Goal: Consume media (video, audio): Consume media (video, audio)

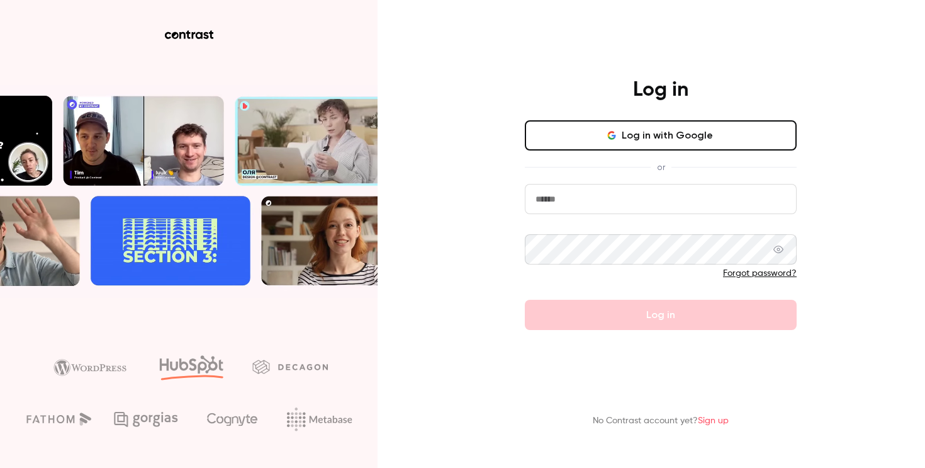
click at [687, 131] on button "Log in with Google" at bounding box center [661, 135] width 272 height 30
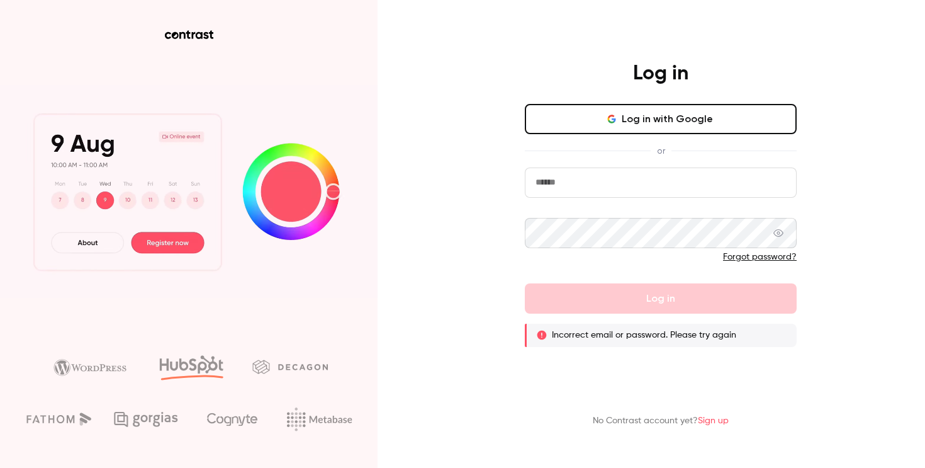
click at [622, 179] on input "email" at bounding box center [661, 182] width 272 height 30
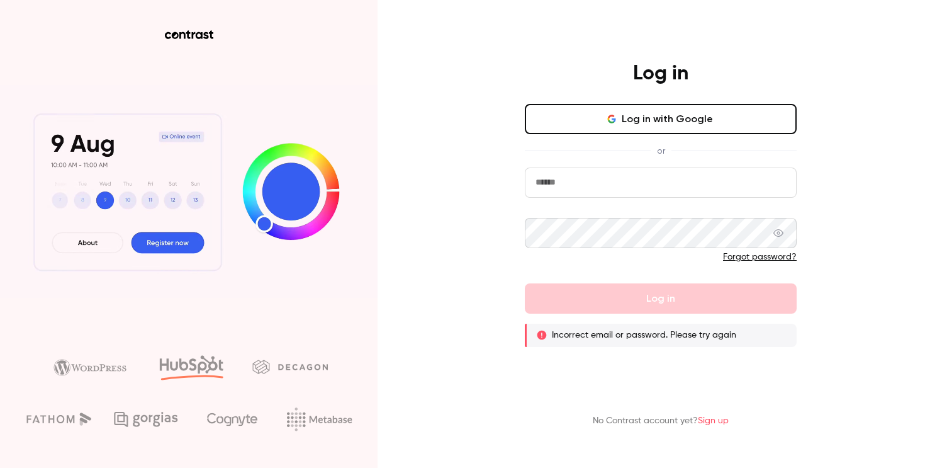
click at [0, 467] on com-1password-button at bounding box center [0, 468] width 0 height 0
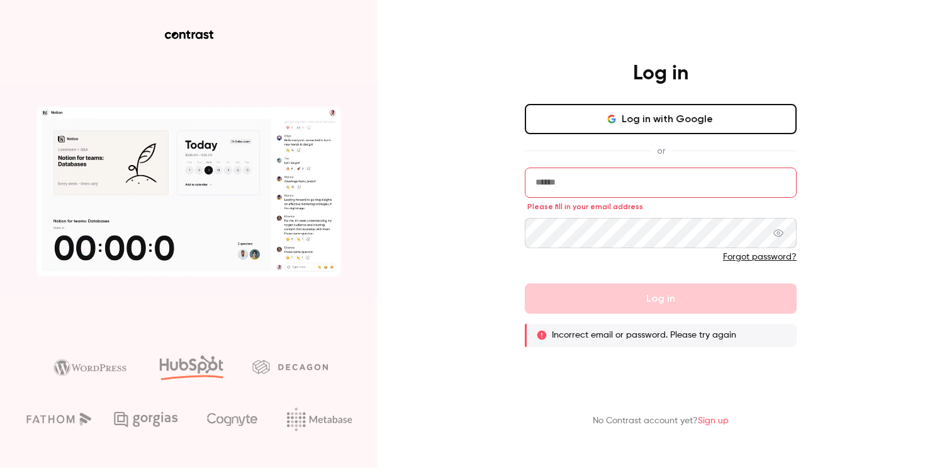
click at [607, 182] on input "email" at bounding box center [661, 182] width 272 height 30
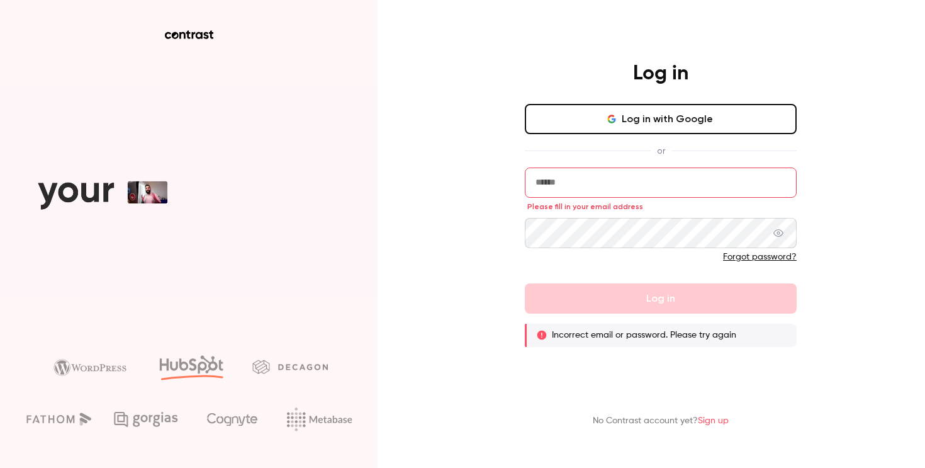
type input "**********"
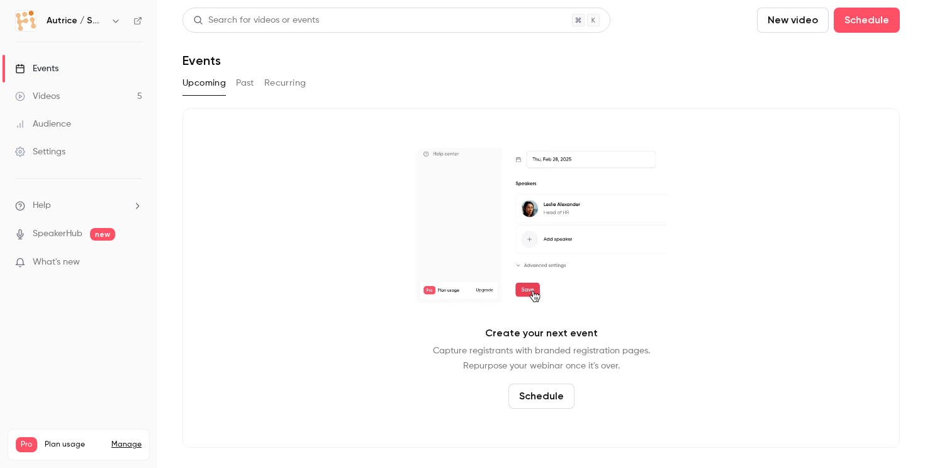
click at [57, 95] on div "Videos" at bounding box center [37, 96] width 45 height 13
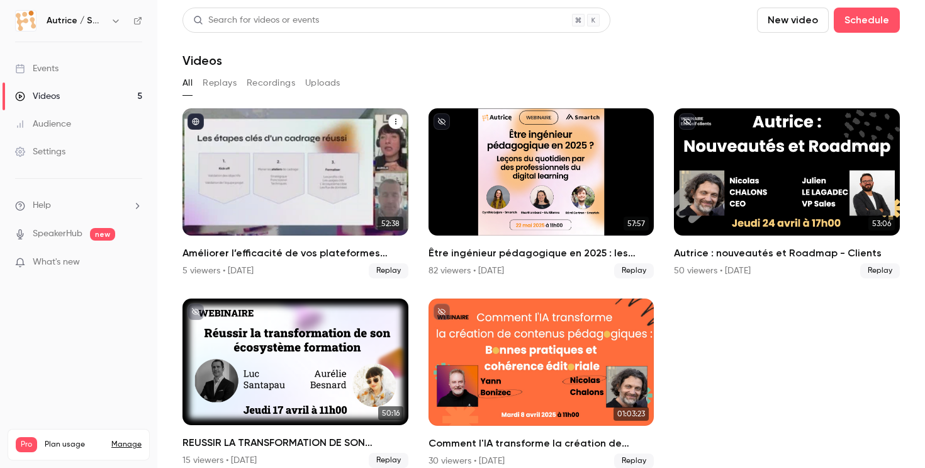
click at [294, 181] on div "Améliorer l’efficacité de vos plateformes formation : avez-vous vraiment posé l…" at bounding box center [296, 171] width 226 height 127
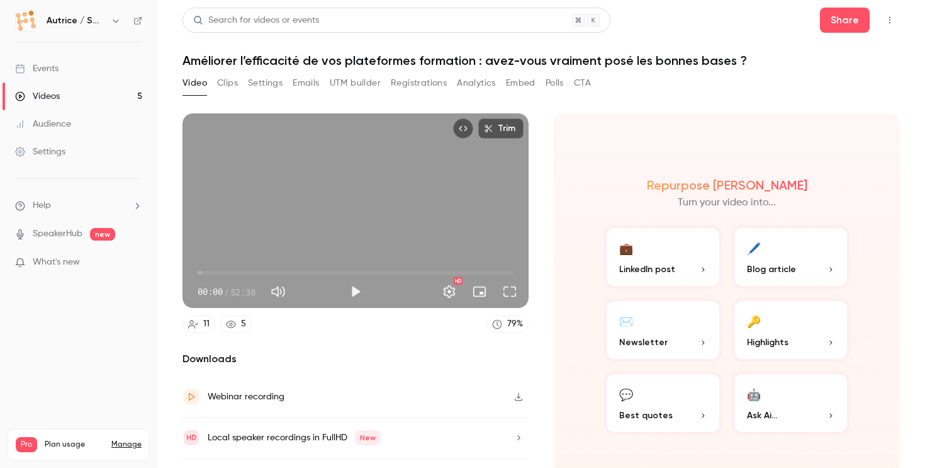
click at [273, 271] on span "00:00" at bounding box center [356, 273] width 316 height 20
click at [307, 269] on span "18:08" at bounding box center [356, 273] width 316 height 20
click at [341, 269] on span "18:08" at bounding box center [356, 273] width 316 height 20
click at [399, 270] on span "33:33" at bounding box center [356, 273] width 316 height 20
click at [461, 269] on span "43:56" at bounding box center [356, 273] width 316 height 20
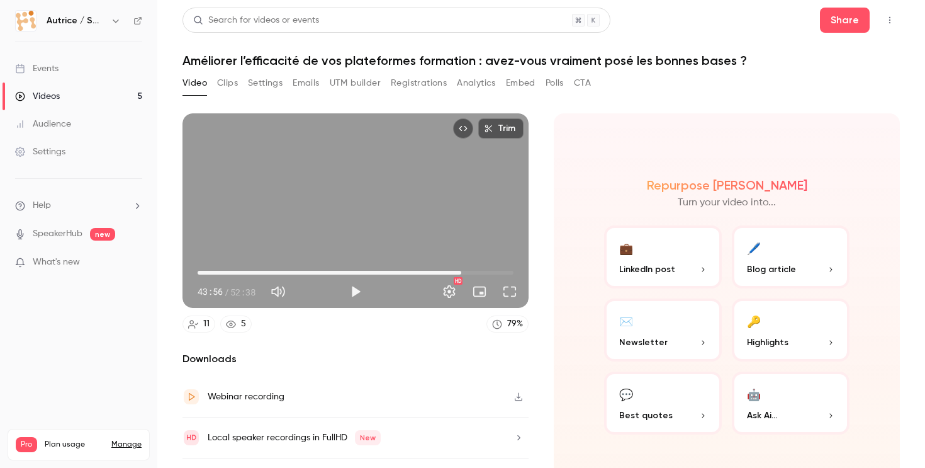
click at [485, 270] on span "43:56" at bounding box center [356, 273] width 316 height 20
click at [505, 271] on span "51:16" at bounding box center [356, 273] width 316 height 20
click at [203, 274] on span "00:50" at bounding box center [356, 273] width 316 height 20
click at [510, 293] on button "Full screen" at bounding box center [509, 291] width 25 height 25
click at [419, 203] on div "Trim 00:50 00:50 / 52:38 HD" at bounding box center [356, 210] width 346 height 195
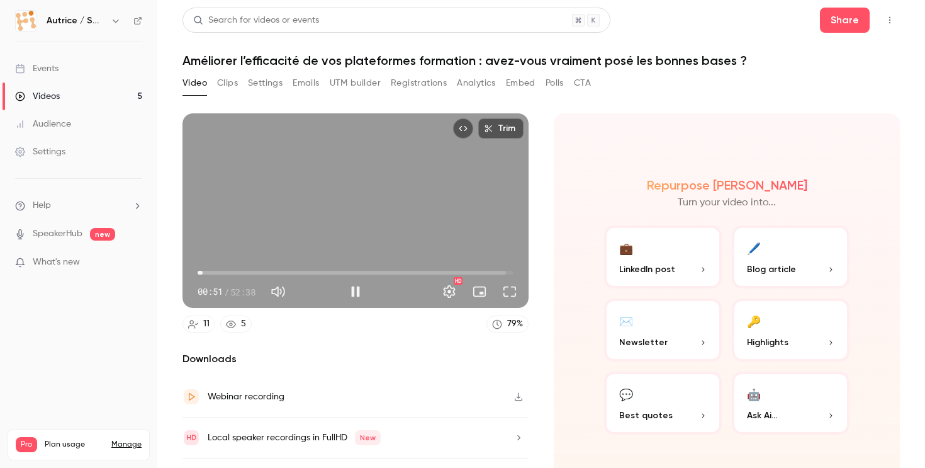
type input "**"
click at [419, 204] on div "Trim 00:51 00:51 / 52:38 HD" at bounding box center [356, 210] width 346 height 195
click at [230, 81] on button "Clips" at bounding box center [227, 83] width 21 height 20
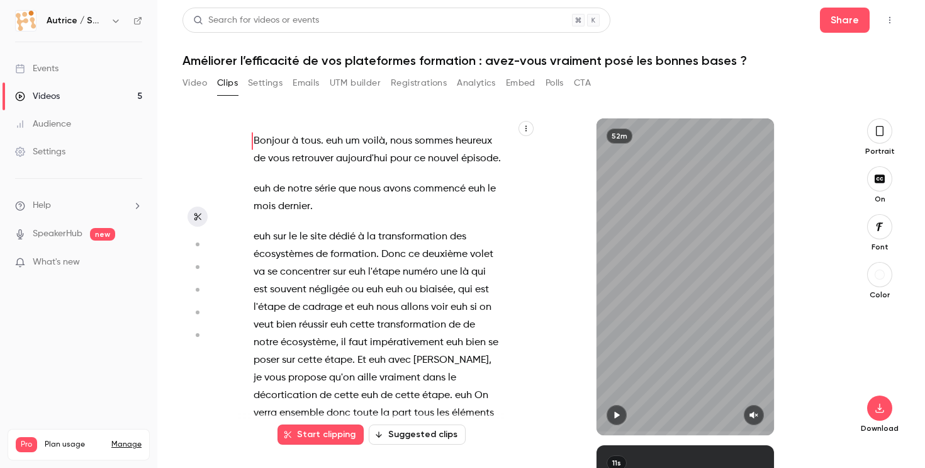
click at [76, 96] on link "Videos 5" at bounding box center [78, 96] width 157 height 28
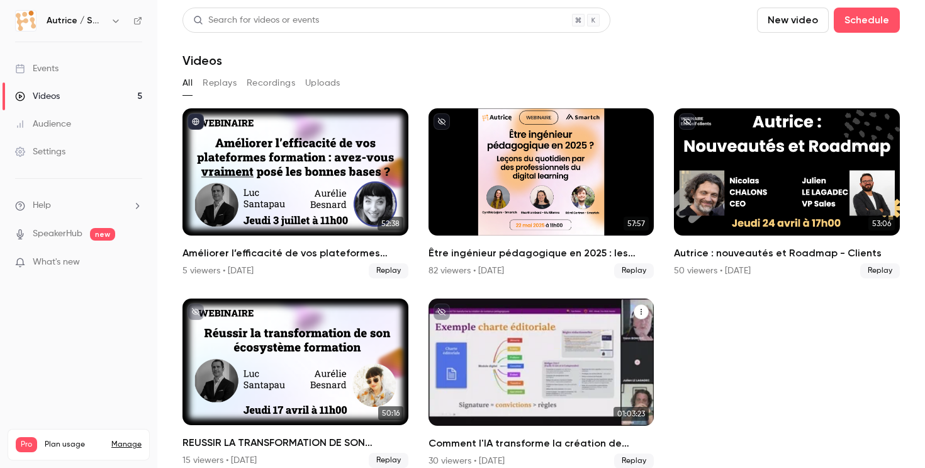
click at [545, 334] on div "Comment l'IA transforme la création de contenus pédagogiques : bonnes pratiques…" at bounding box center [542, 361] width 226 height 127
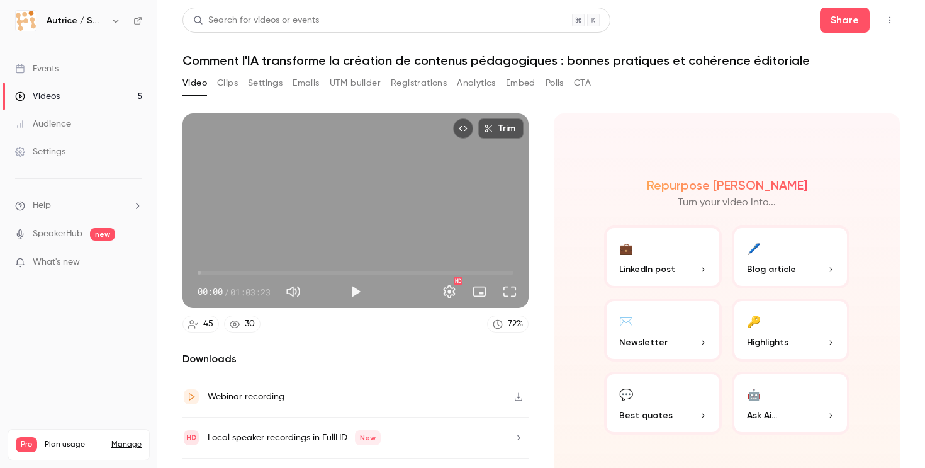
click at [230, 83] on button "Clips" at bounding box center [227, 83] width 21 height 20
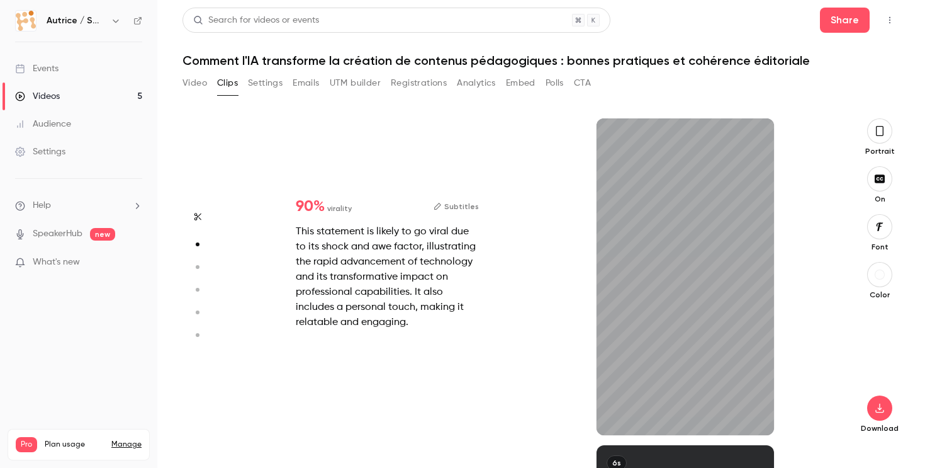
type input "*"
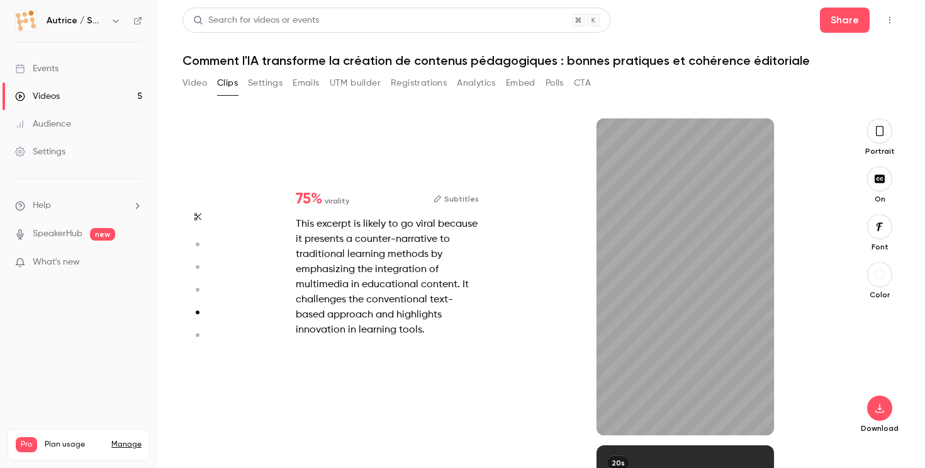
type input "*"
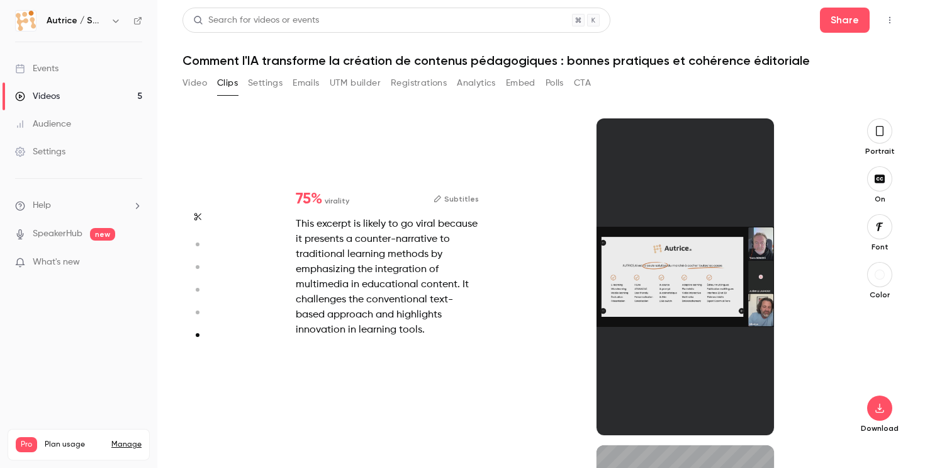
type input "*"
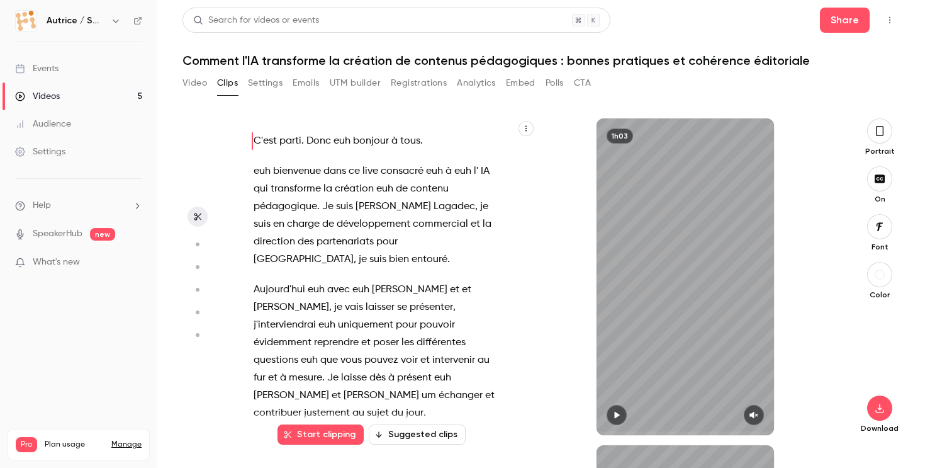
click at [622, 415] on button "button" at bounding box center [617, 415] width 20 height 20
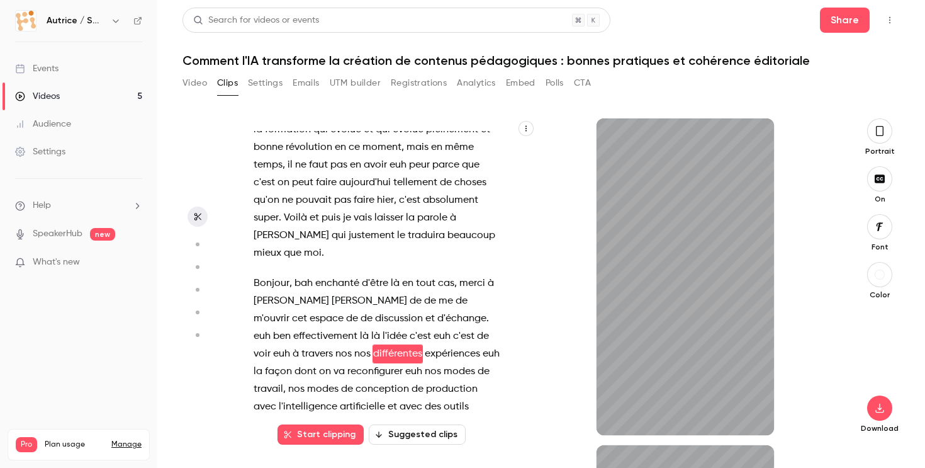
scroll to position [656, 0]
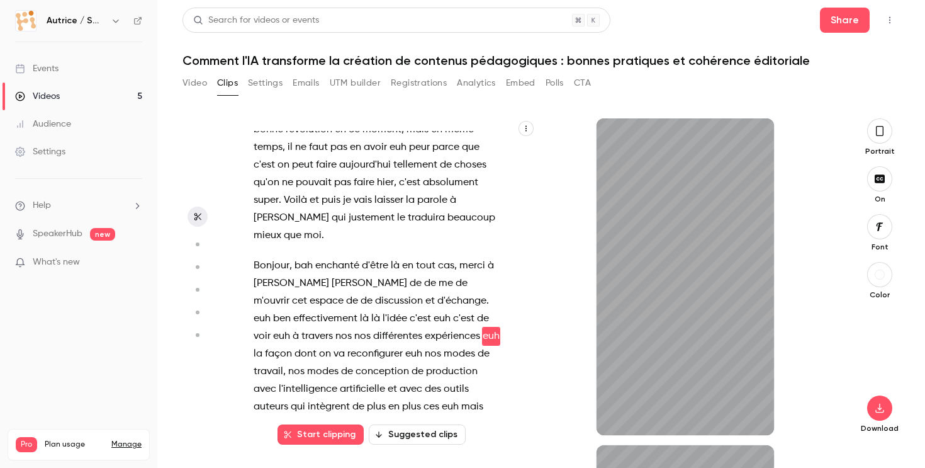
click at [416, 434] on button "Suggested clips" at bounding box center [417, 434] width 97 height 20
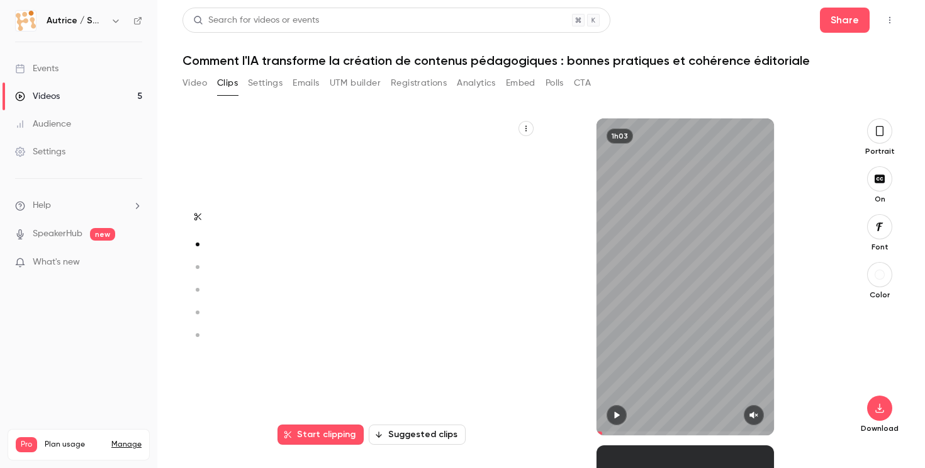
type input "*****"
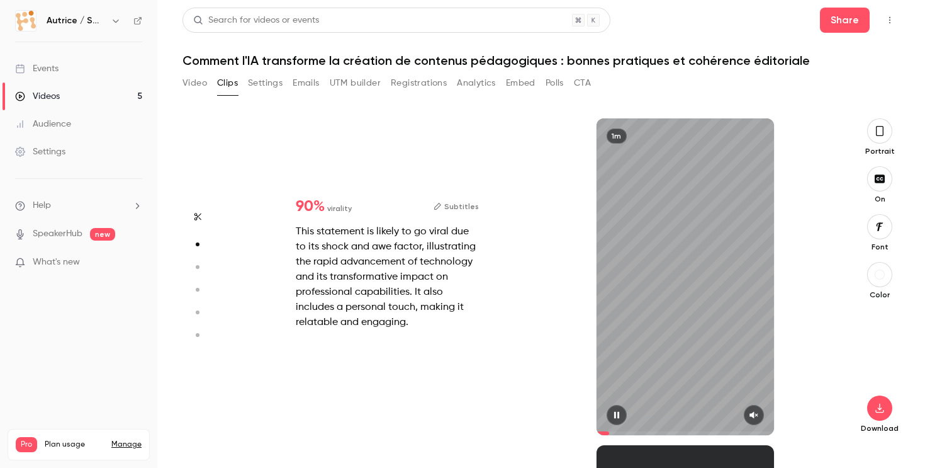
type input "*"
type input "*****"
type input "*"
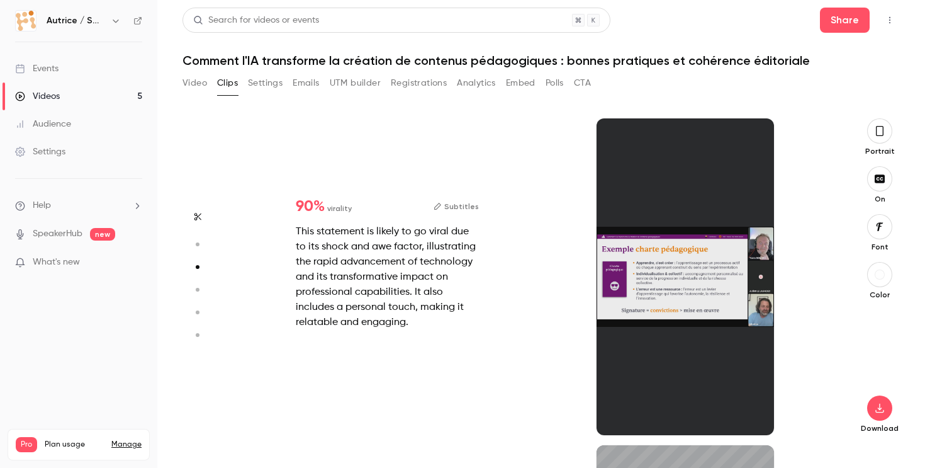
type input "*****"
type input "*"
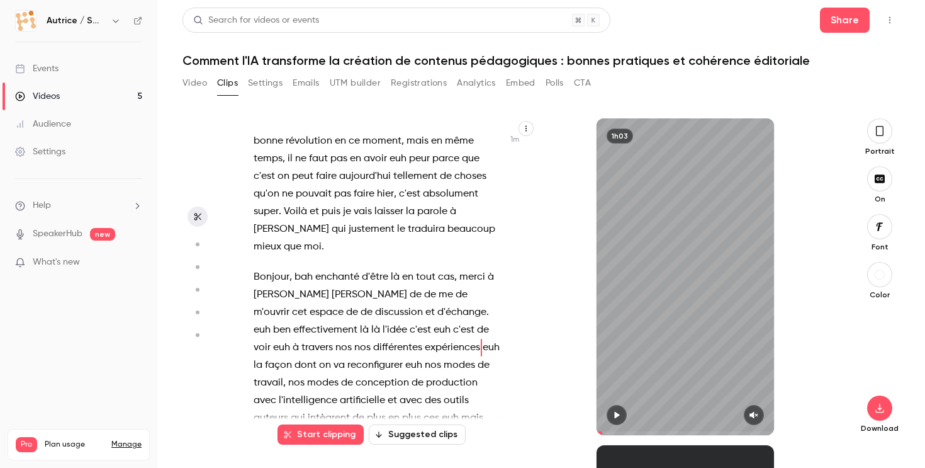
scroll to position [656, 0]
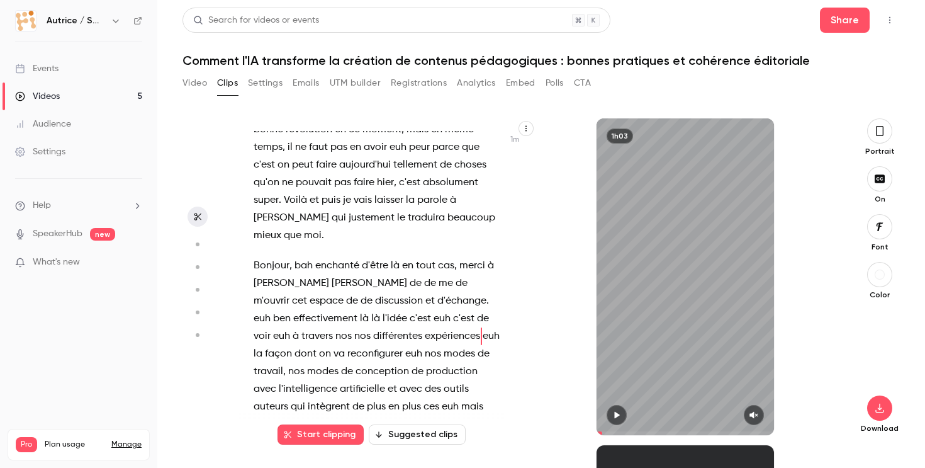
type input "*****"
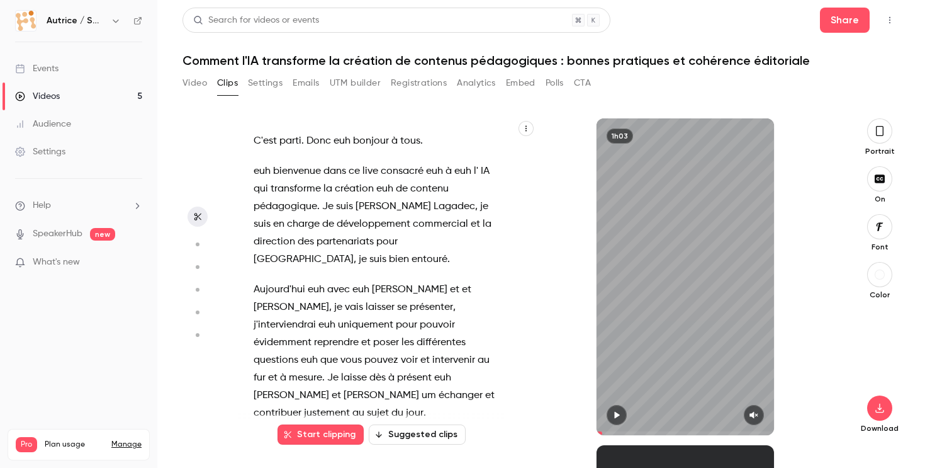
click at [193, 81] on button "Video" at bounding box center [195, 83] width 25 height 20
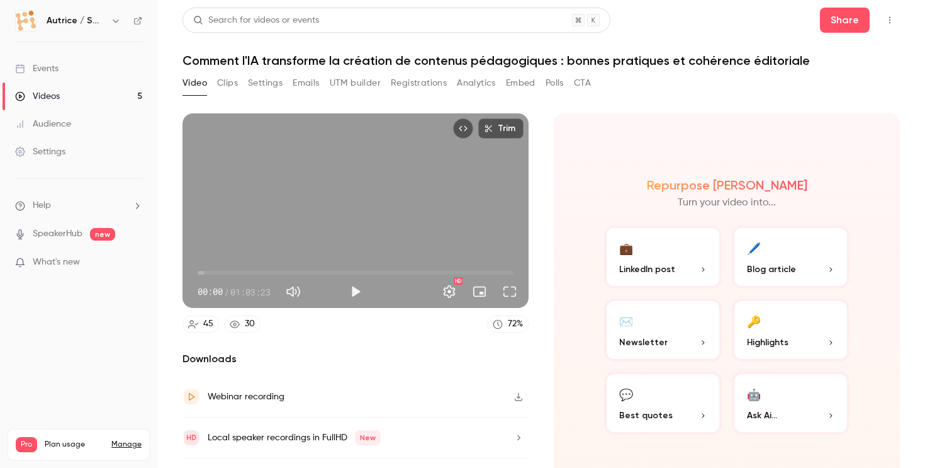
click at [679, 264] on p "LinkedIn post" at bounding box center [663, 269] width 88 height 13
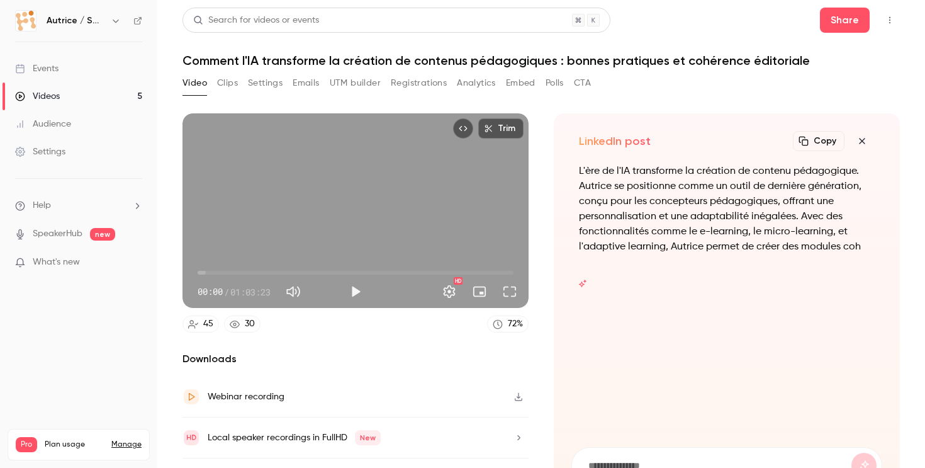
click at [861, 137] on icon "button" at bounding box center [862, 141] width 15 height 10
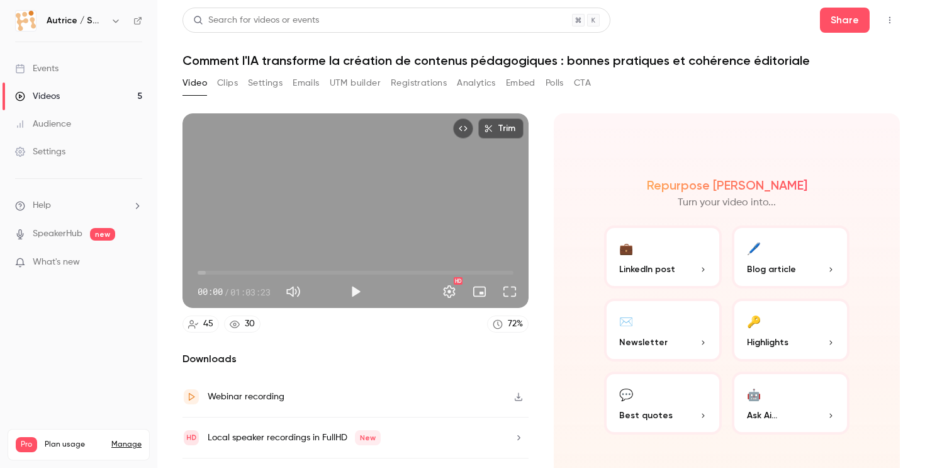
scroll to position [31, 0]
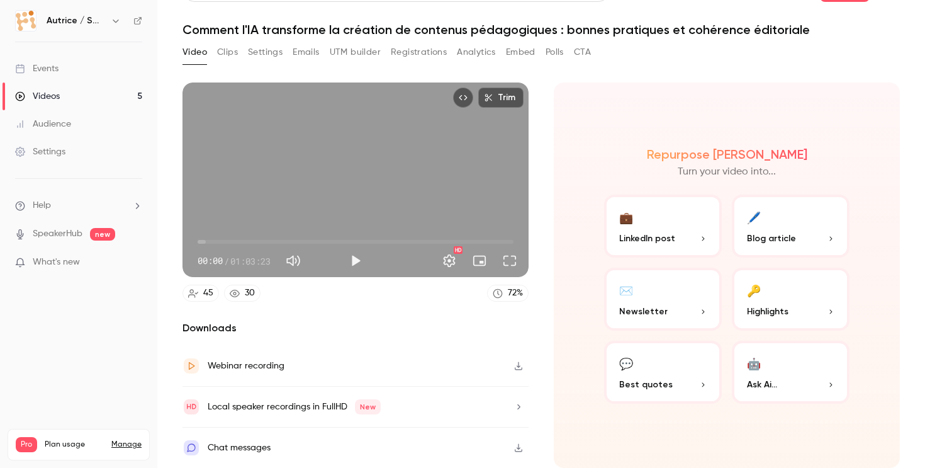
click at [220, 241] on span "00:00" at bounding box center [356, 242] width 316 height 20
type input "****"
drag, startPoint x: 220, startPoint y: 241, endPoint x: 203, endPoint y: 242, distance: 16.4
click at [203, 242] on span "01:08" at bounding box center [203, 242] width 4 height 4
click at [465, 100] on icon "Embed video" at bounding box center [463, 97] width 9 height 9
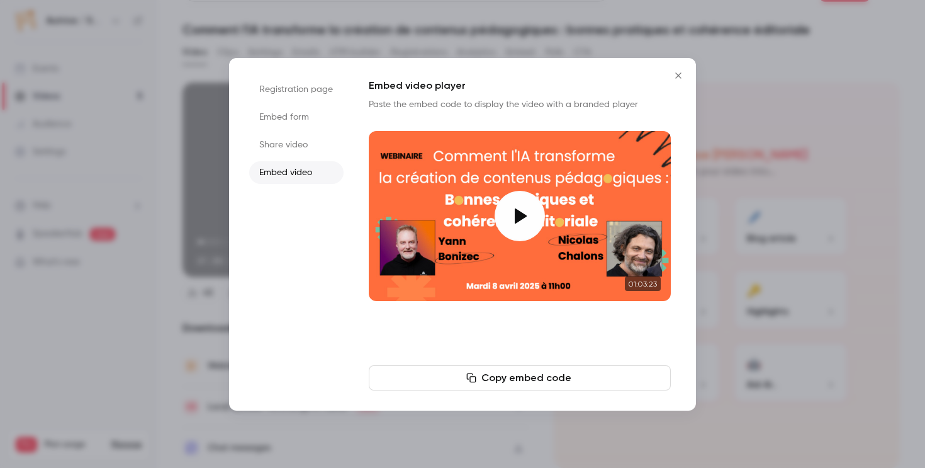
click at [677, 74] on icon "Close" at bounding box center [678, 76] width 15 height 10
